Goal: Transaction & Acquisition: Book appointment/travel/reservation

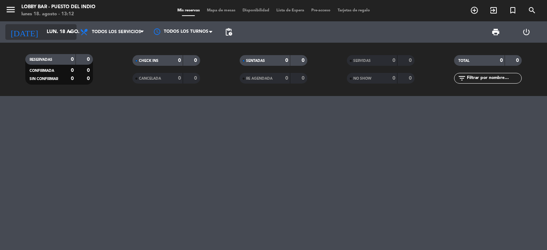
click at [62, 31] on input "lun. 18 ago." at bounding box center [77, 32] width 68 height 13
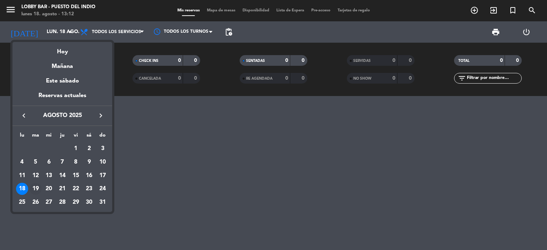
click at [36, 187] on div "19" at bounding box center [36, 189] width 12 height 12
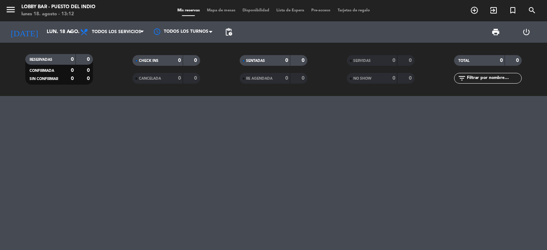
type input "[DATE] ago."
click at [9, 15] on icon "menu" at bounding box center [10, 9] width 11 height 11
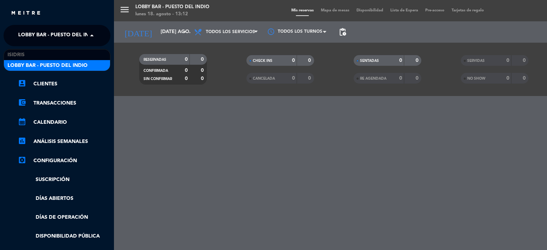
click at [95, 38] on span at bounding box center [94, 35] width 12 height 15
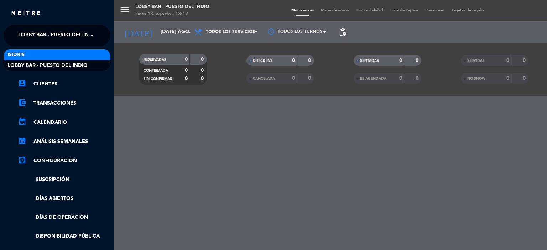
click at [88, 51] on div "isidris" at bounding box center [57, 55] width 106 height 11
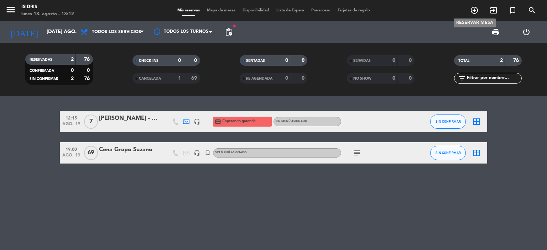
click at [476, 8] on icon "add_circle_outline" at bounding box center [474, 10] width 9 height 9
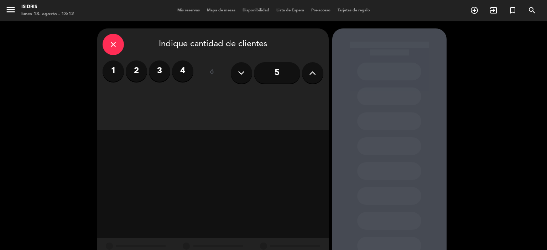
click at [180, 75] on label "4" at bounding box center [182, 71] width 21 height 21
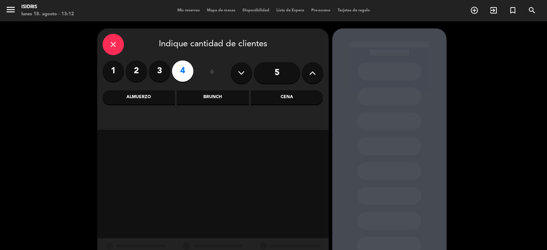
click at [155, 102] on div "close Indique cantidad de clientes 1 2 3 4 ó 5 Almuerzo Brunch Cena" at bounding box center [213, 79] width 232 height 102
click at [155, 102] on div "Almuerzo" at bounding box center [139, 97] width 72 height 14
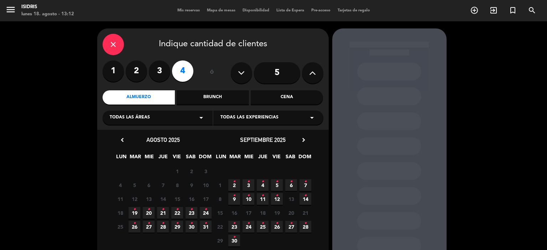
click at [131, 213] on span "19 •" at bounding box center [135, 213] width 12 height 12
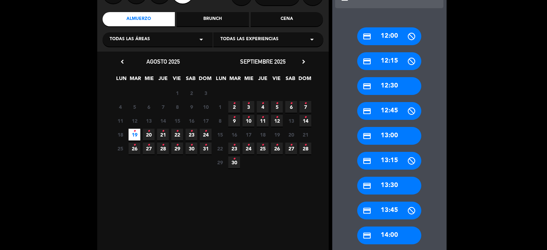
scroll to position [82, 0]
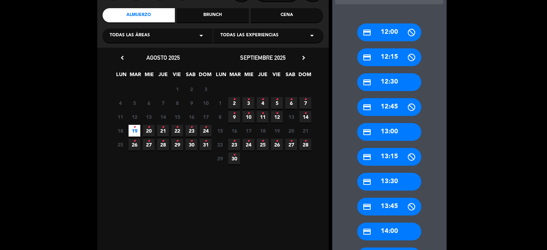
click at [385, 233] on div "credit_card 14:00" at bounding box center [389, 232] width 64 height 18
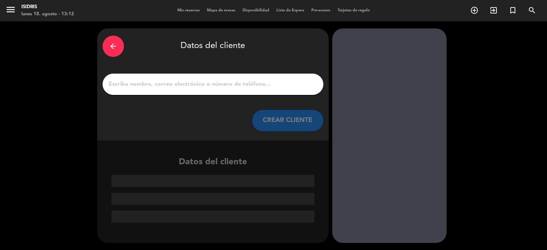
click at [190, 86] on input "1" at bounding box center [213, 84] width 210 height 10
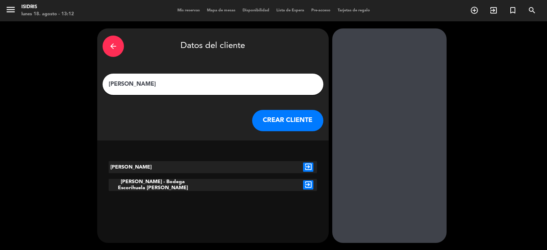
type input "[PERSON_NAME]"
click at [307, 188] on icon "exit_to_app" at bounding box center [308, 185] width 10 height 9
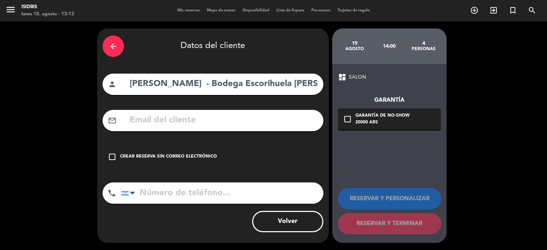
click at [193, 200] on input "tel" at bounding box center [222, 193] width 202 height 21
type input "1137311083"
click at [208, 156] on div "Crear reserva sin correo electrónico" at bounding box center [168, 157] width 97 height 7
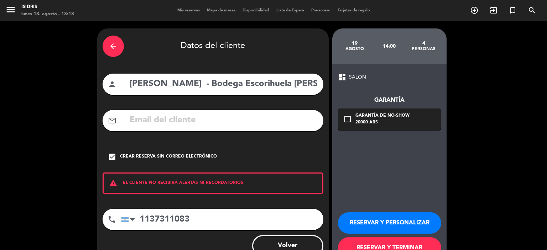
scroll to position [24, 0]
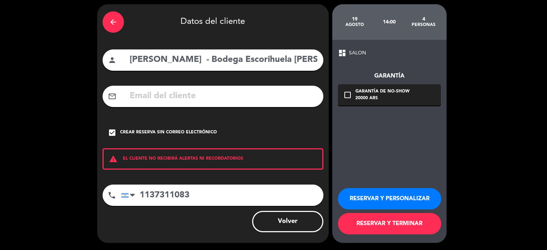
click at [377, 191] on button "RESERVAR Y PERSONALIZAR" at bounding box center [389, 198] width 103 height 21
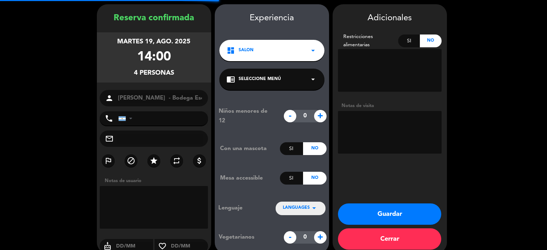
type input "[PHONE_NUMBER]"
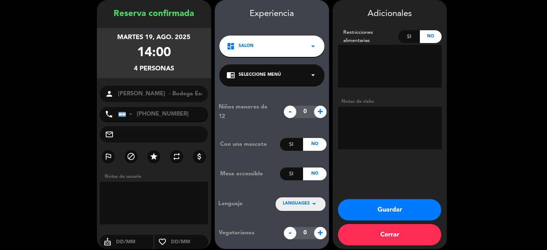
click at [383, 124] on textarea at bounding box center [390, 128] width 104 height 43
type textarea "Especial atención. Rva pasada por CL. Cliente habitual."
click at [382, 211] on button "Guardar" at bounding box center [389, 209] width 103 height 21
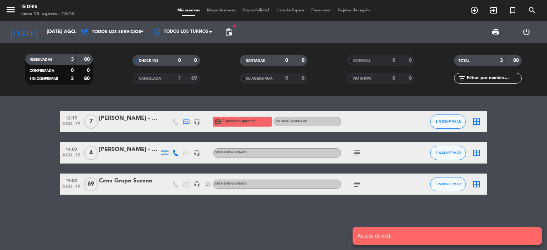
click at [174, 154] on icon at bounding box center [175, 153] width 6 height 6
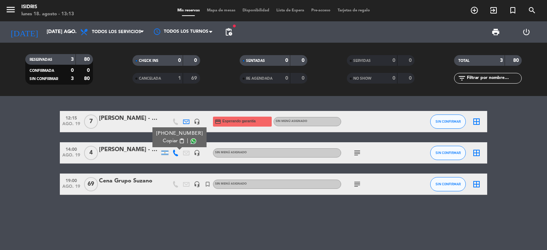
click at [191, 141] on span at bounding box center [194, 142] width 6 height 6
click at [179, 139] on span "content_paste" at bounding box center [181, 141] width 5 height 5
click at [198, 153] on icon "headset_mic" at bounding box center [197, 153] width 6 height 6
click at [185, 215] on div "12:15 ago. 19 7 [PERSON_NAME] - Life seguros headset_mic credit_card Esperando …" at bounding box center [273, 173] width 547 height 154
